Goal: Obtain resource: Obtain resource

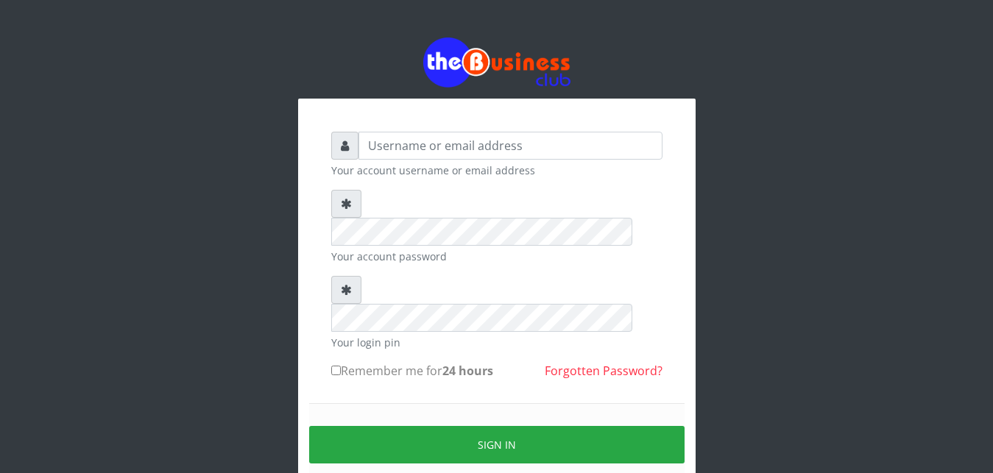
scroll to position [56, 0]
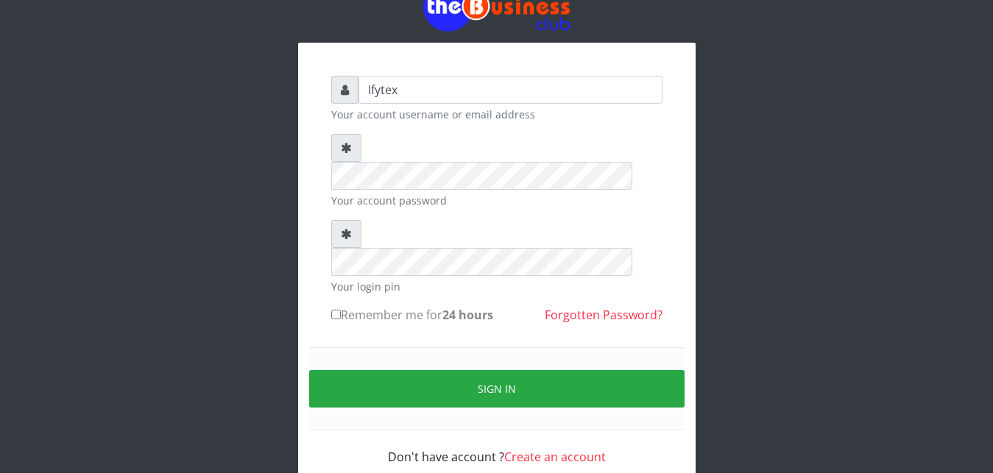
type input "Ifytex"
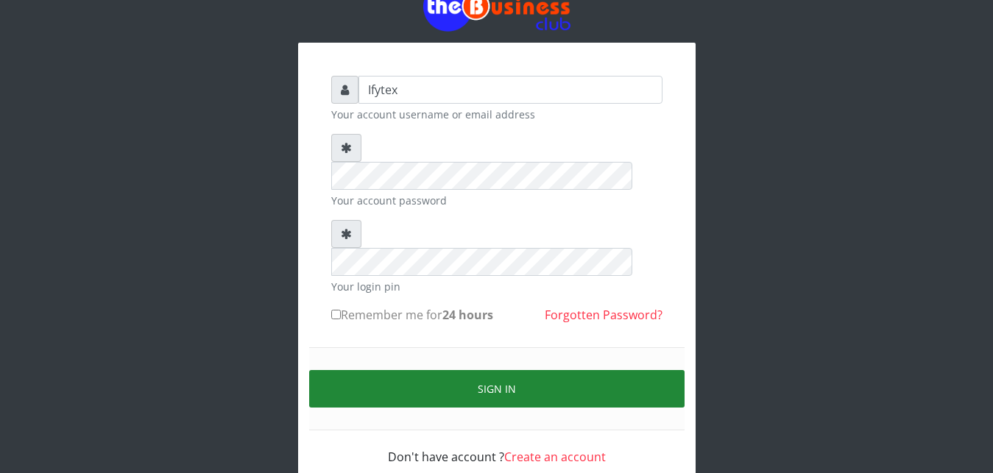
click at [431, 370] on button "Sign in" at bounding box center [496, 389] width 375 height 38
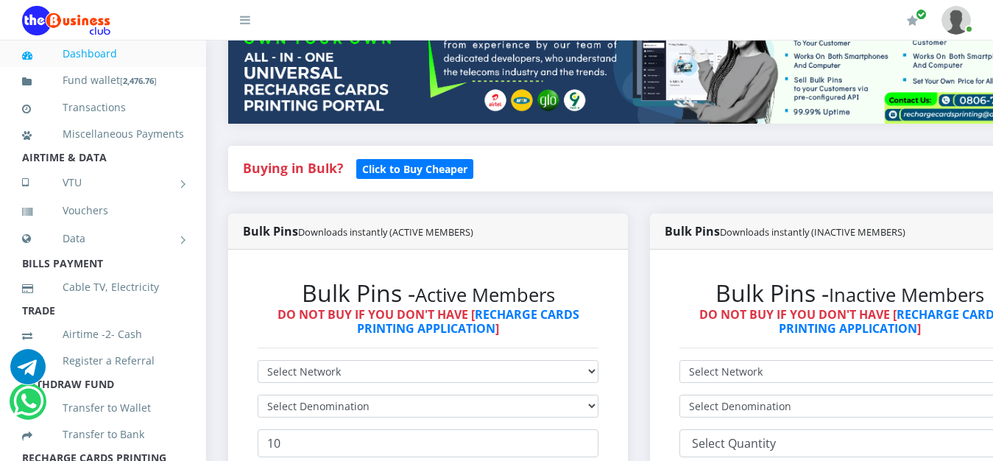
scroll to position [225, 0]
click at [897, 146] on div "Buying in Bulk?   Click to Buy Cheaper" at bounding box center [639, 169] width 822 height 46
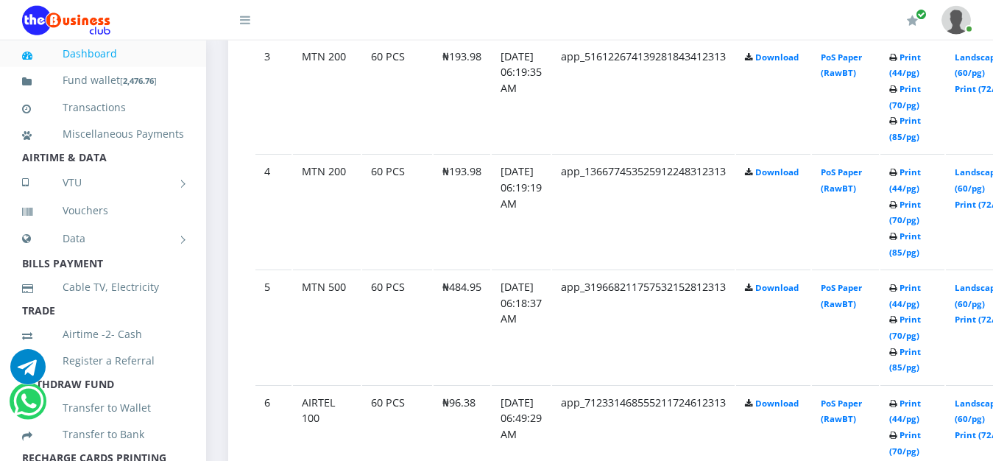
scroll to position [1164, 0]
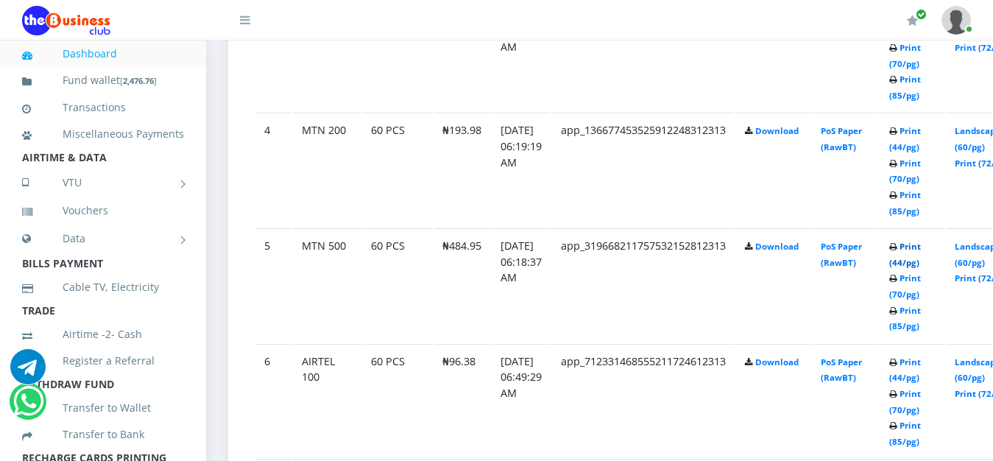
click at [921, 241] on link "Print (44/pg)" at bounding box center [905, 254] width 32 height 27
click at [982, 125] on link "Landscape (60/pg)" at bounding box center [978, 138] width 46 height 27
click at [921, 272] on link "Print (70/pg)" at bounding box center [905, 285] width 32 height 27
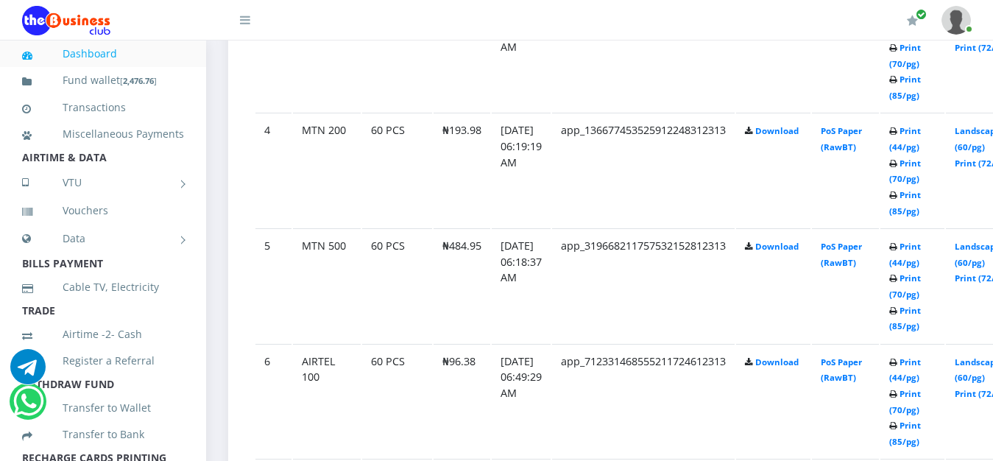
scroll to position [1164, 0]
click at [921, 305] on link "Print (85/pg)" at bounding box center [905, 318] width 32 height 27
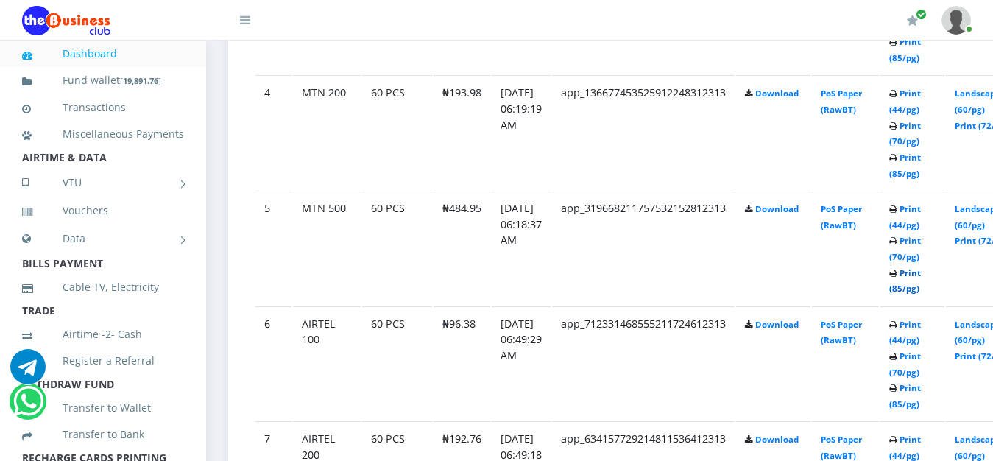
click at [921, 267] on link "Print (85/pg)" at bounding box center [905, 280] width 32 height 27
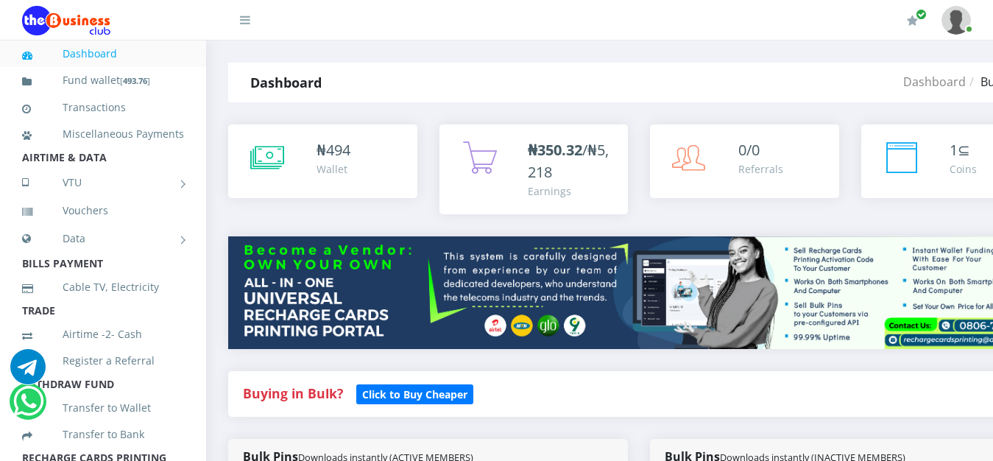
scroll to position [1202, 0]
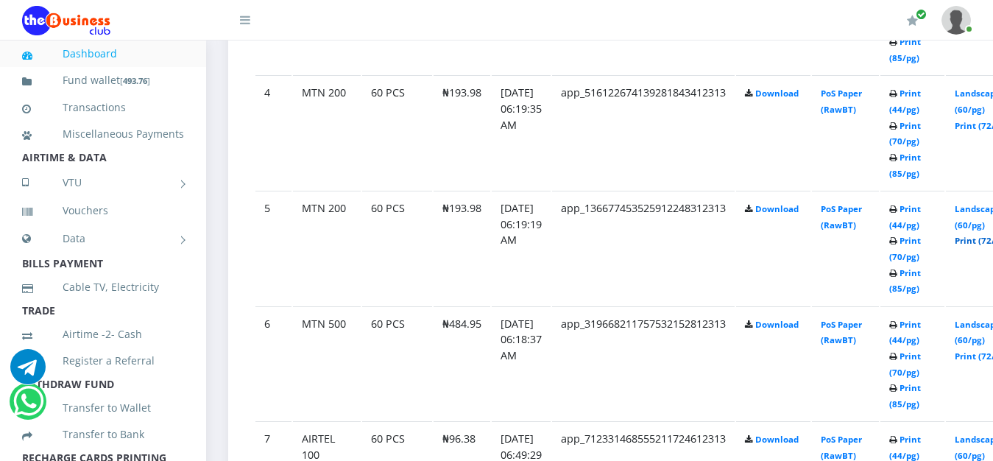
click at [981, 235] on link "Print (72/pg)" at bounding box center [982, 240] width 54 height 11
click at [983, 120] on link "Print (72/pg)" at bounding box center [982, 125] width 54 height 11
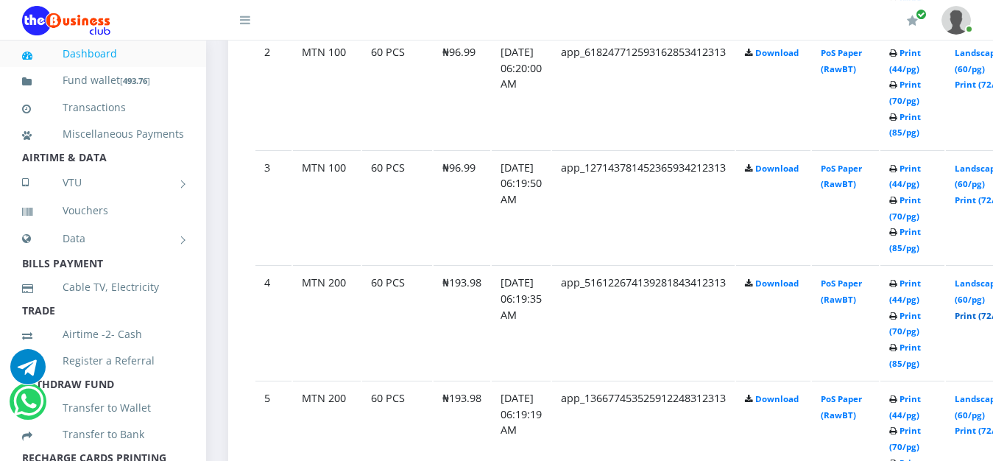
scroll to position [976, 0]
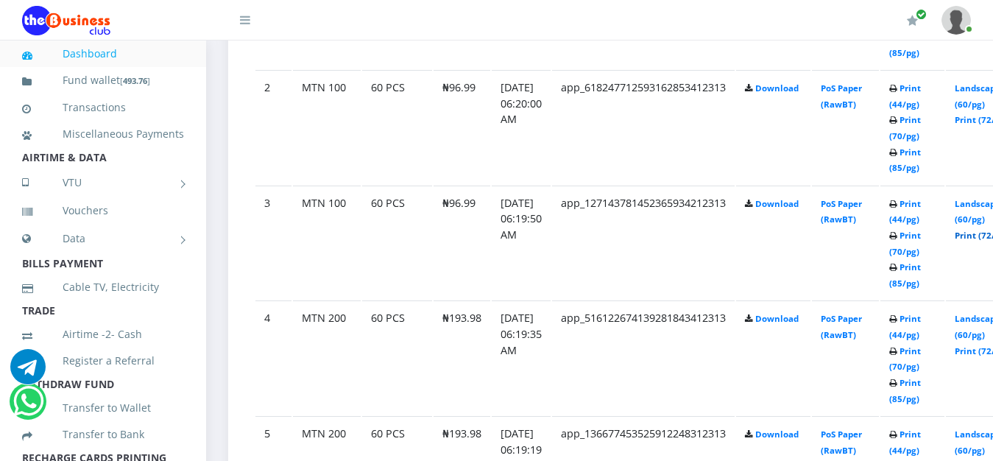
click at [981, 230] on link "Print (72/pg)" at bounding box center [982, 235] width 54 height 11
click at [981, 114] on link "Print (72/pg)" at bounding box center [982, 119] width 54 height 11
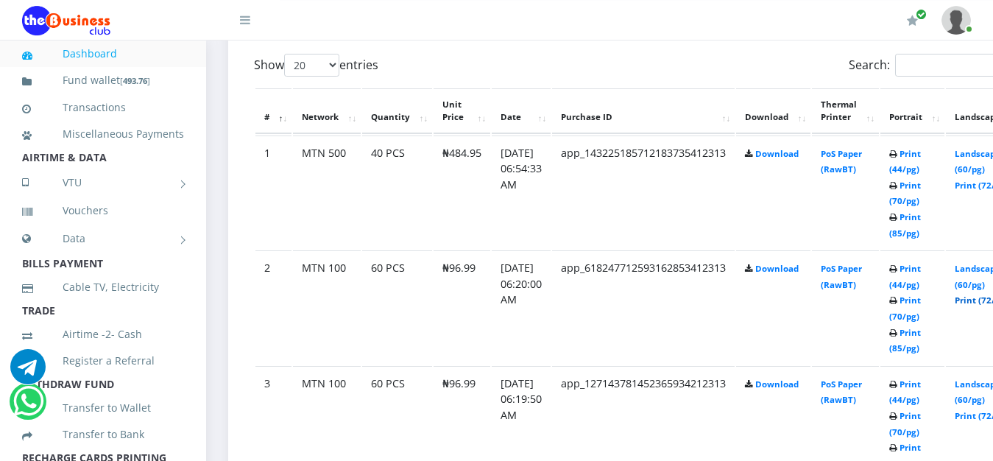
scroll to position [789, 0]
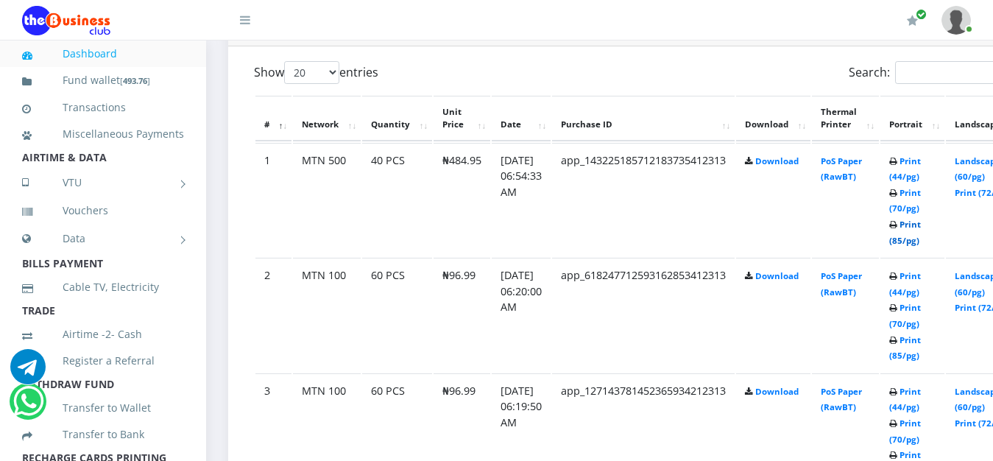
click at [921, 219] on link "Print (85/pg)" at bounding box center [905, 232] width 32 height 27
